Goal: Obtain resource: Download file/media

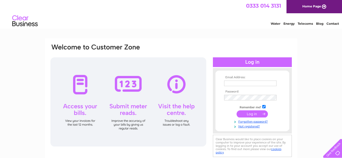
type input "[EMAIL_ADDRESS][DOMAIN_NAME]"
click at [255, 115] on input "submit" at bounding box center [252, 113] width 31 height 7
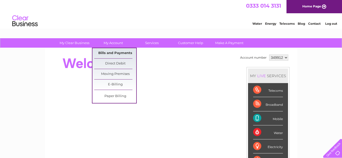
click at [111, 52] on link "Bills and Payments" at bounding box center [115, 53] width 42 height 10
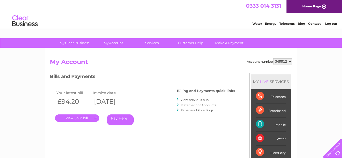
click at [81, 120] on link "." at bounding box center [77, 117] width 44 height 7
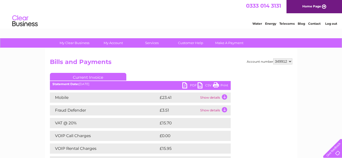
click at [199, 86] on link "CSV" at bounding box center [205, 85] width 15 height 7
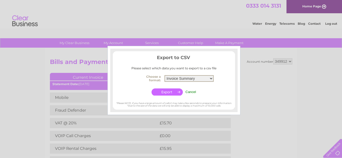
click at [211, 79] on select "Invoice Summary Mobile Call summary Service Charge Summary" at bounding box center [189, 78] width 49 height 7
click at [224, 82] on center "Choose a format: Invoice Summary Mobile Call summary Service Charge Summary Can…" at bounding box center [174, 84] width 122 height 23
click at [193, 93] on input "Cancel" at bounding box center [191, 92] width 11 height 4
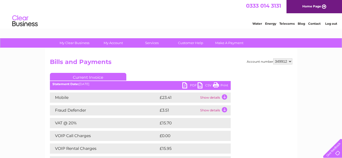
click at [193, 87] on link "PDF" at bounding box center [190, 85] width 15 height 7
click at [188, 87] on link "PDF" at bounding box center [190, 85] width 15 height 7
click at [189, 86] on link "PDF" at bounding box center [190, 85] width 15 height 7
click at [193, 84] on link "PDF" at bounding box center [190, 85] width 15 height 7
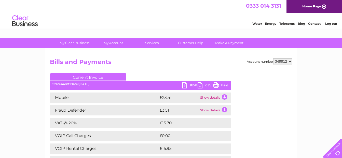
click at [193, 84] on link "PDF" at bounding box center [190, 85] width 15 height 7
click at [223, 85] on link "Print" at bounding box center [220, 85] width 15 height 7
click at [226, 85] on link "Print" at bounding box center [220, 85] width 15 height 7
